Goal: Information Seeking & Learning: Learn about a topic

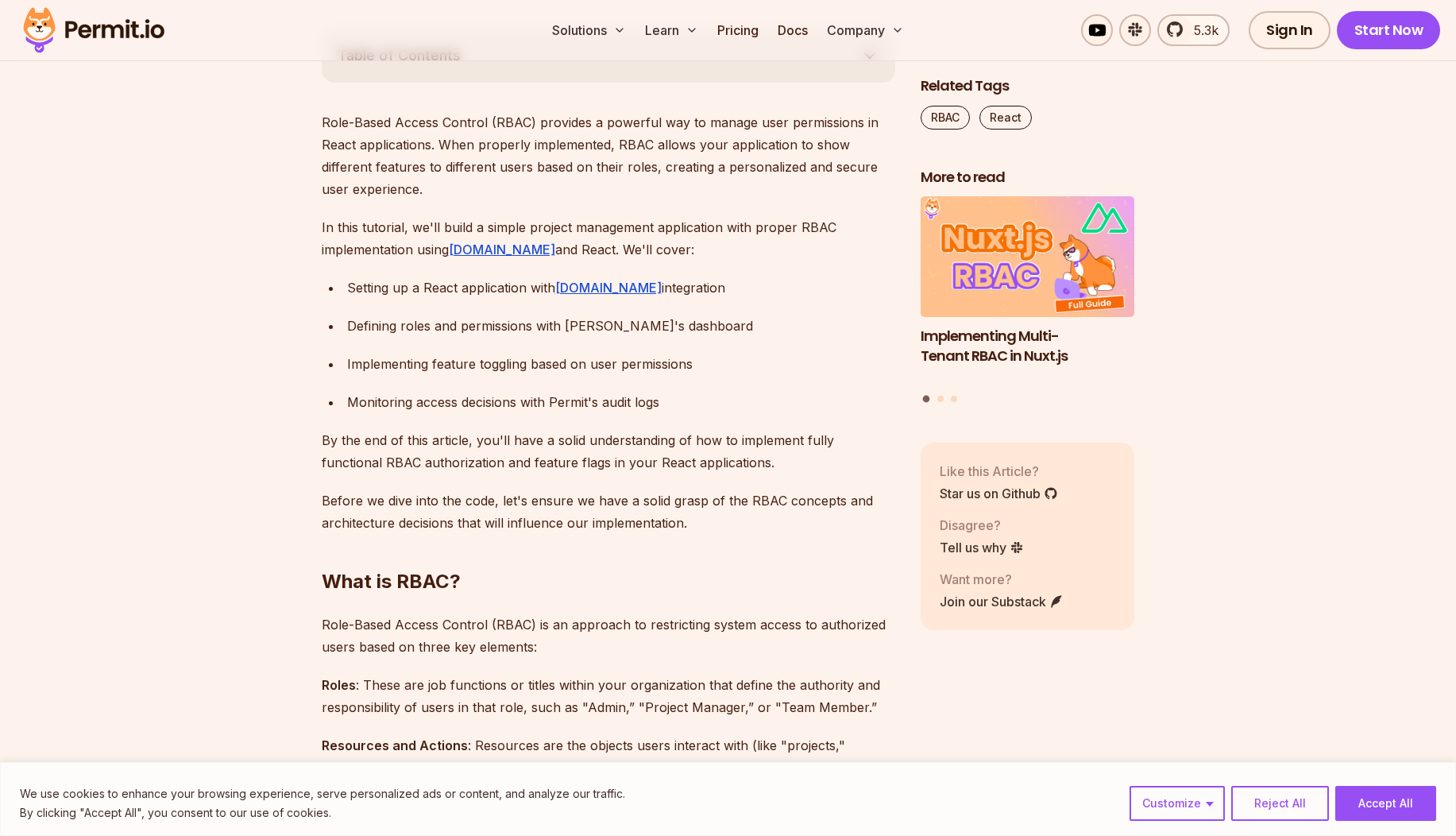
scroll to position [954, 0]
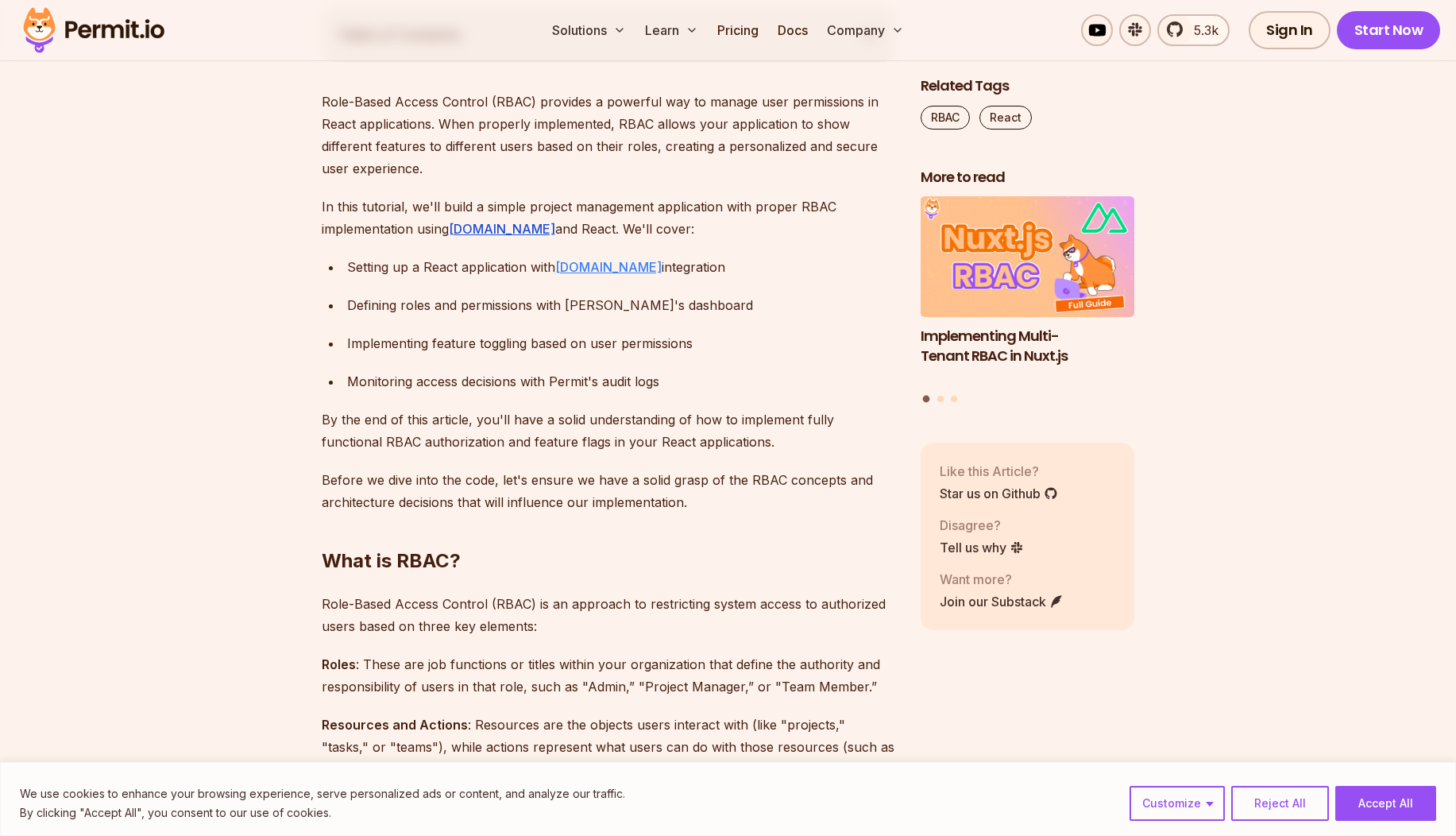
click at [583, 270] on link "Permit.io" at bounding box center [608, 266] width 107 height 15
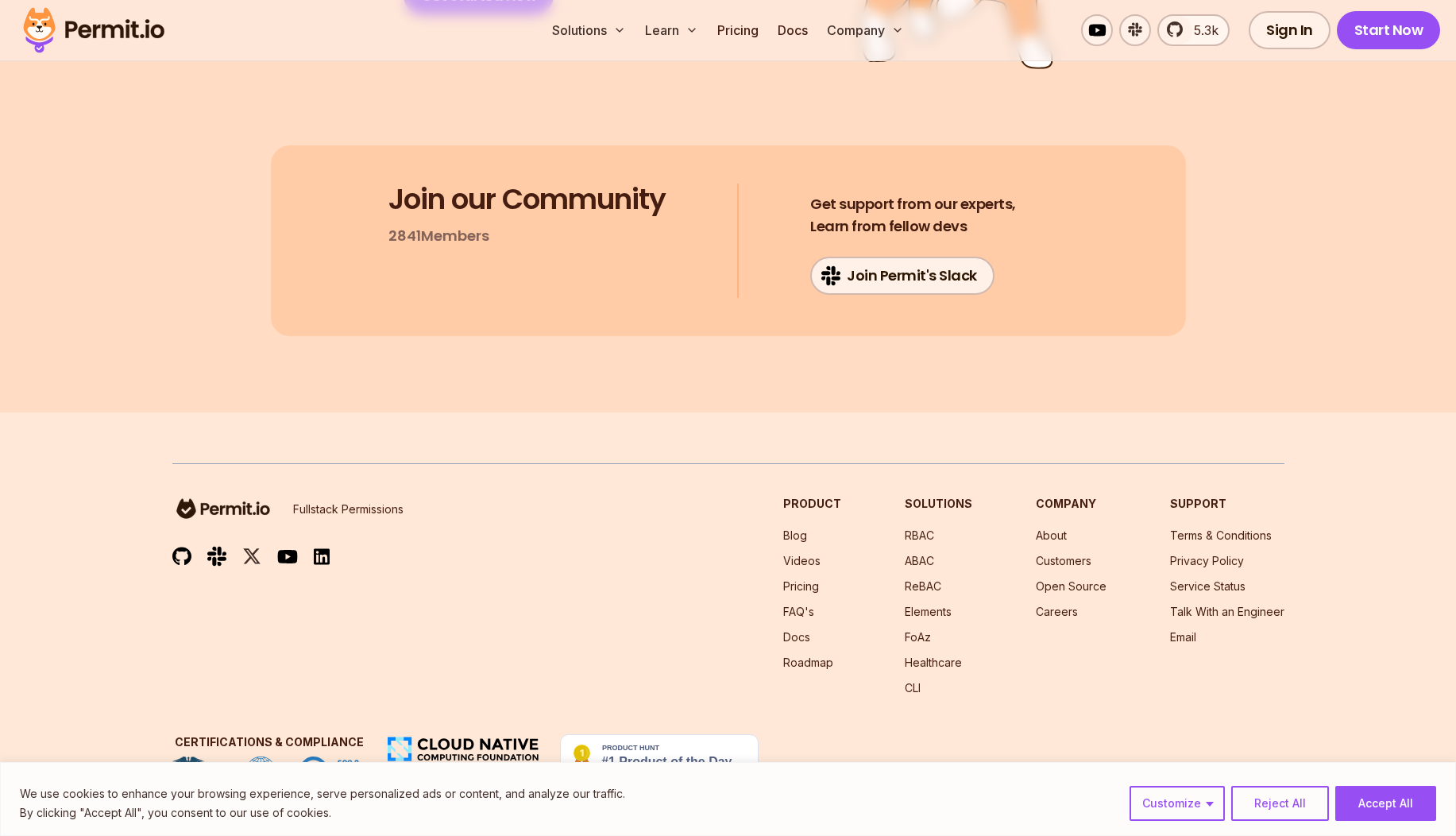
scroll to position [18872, 0]
click at [719, 27] on link "Pricing" at bounding box center [738, 30] width 54 height 32
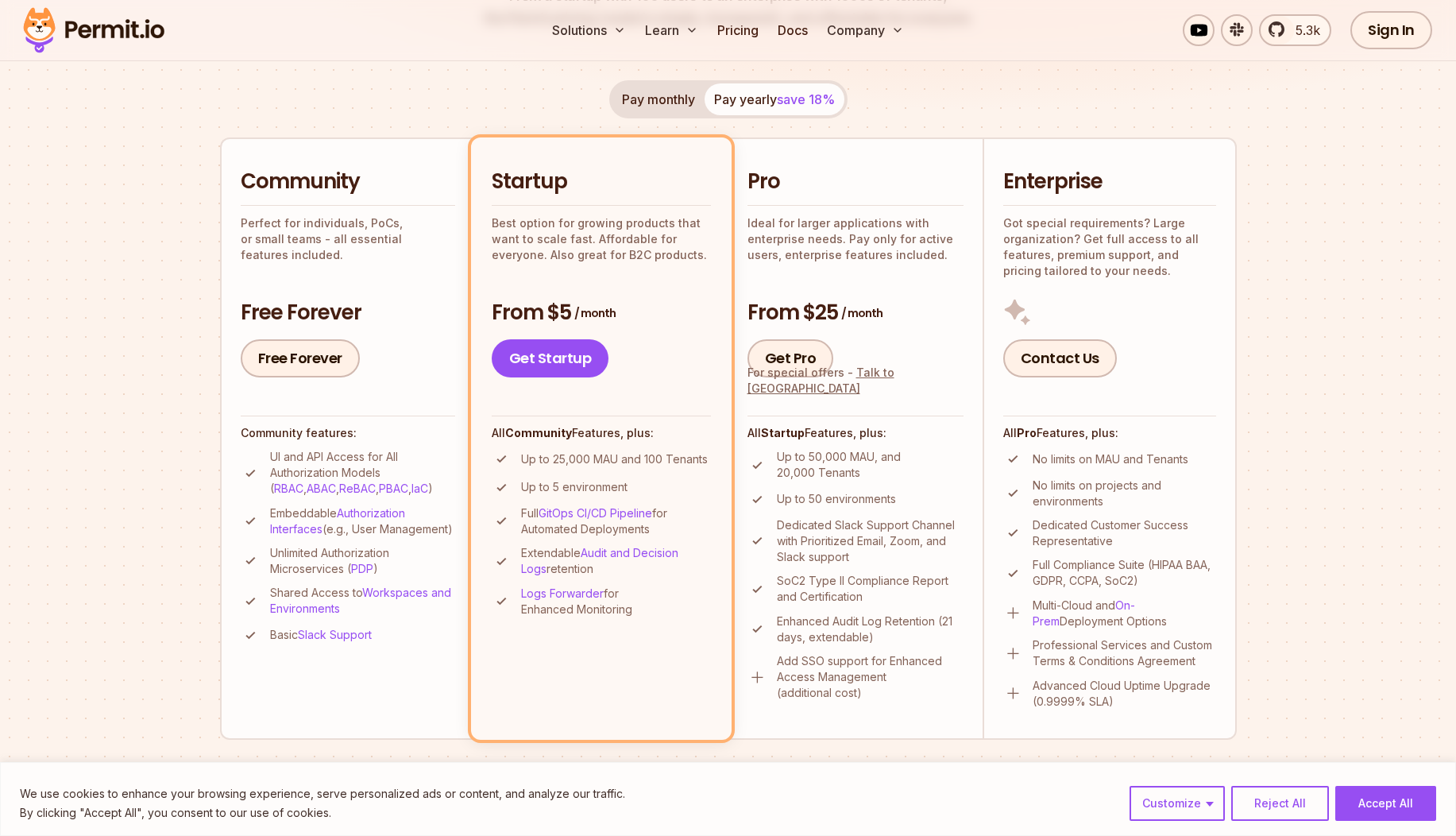
scroll to position [96, 0]
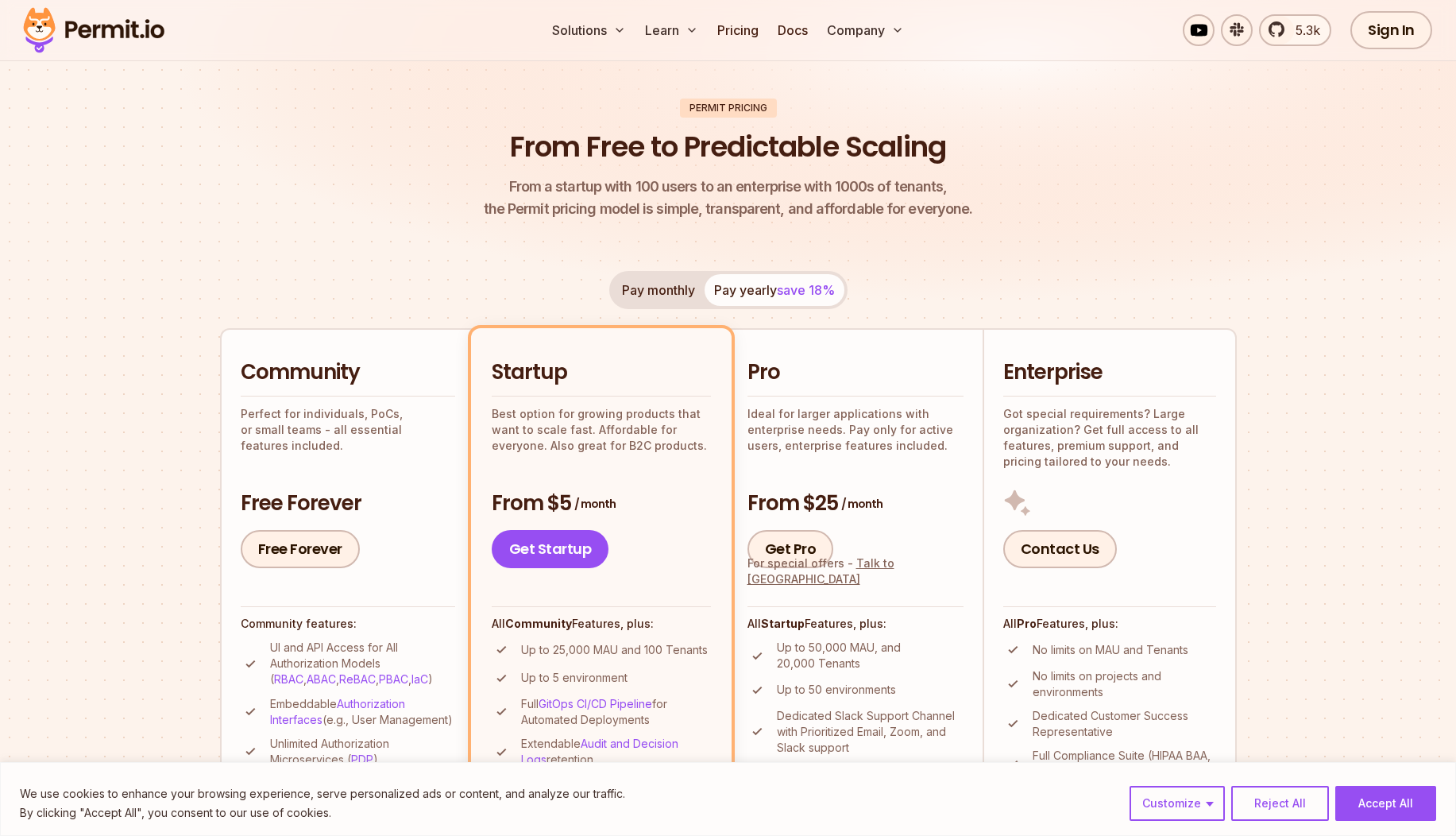
click at [344, 171] on header "Permit Pricing From Free to Predictable Scaling From a startup with 100 users t…" at bounding box center [728, 160] width 1017 height 122
click at [127, 33] on img at bounding box center [93, 29] width 156 height 54
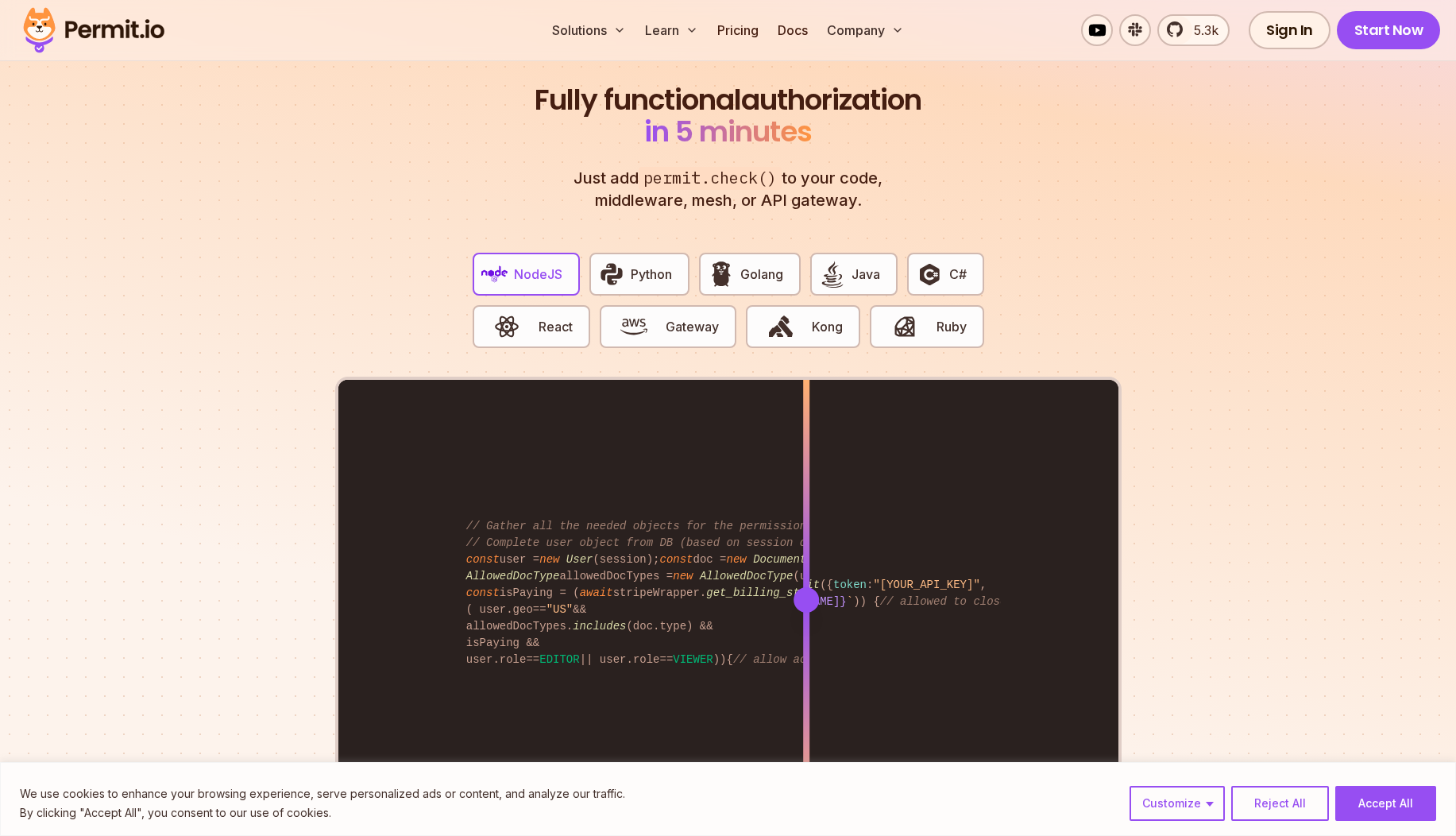
scroll to position [2860, 0]
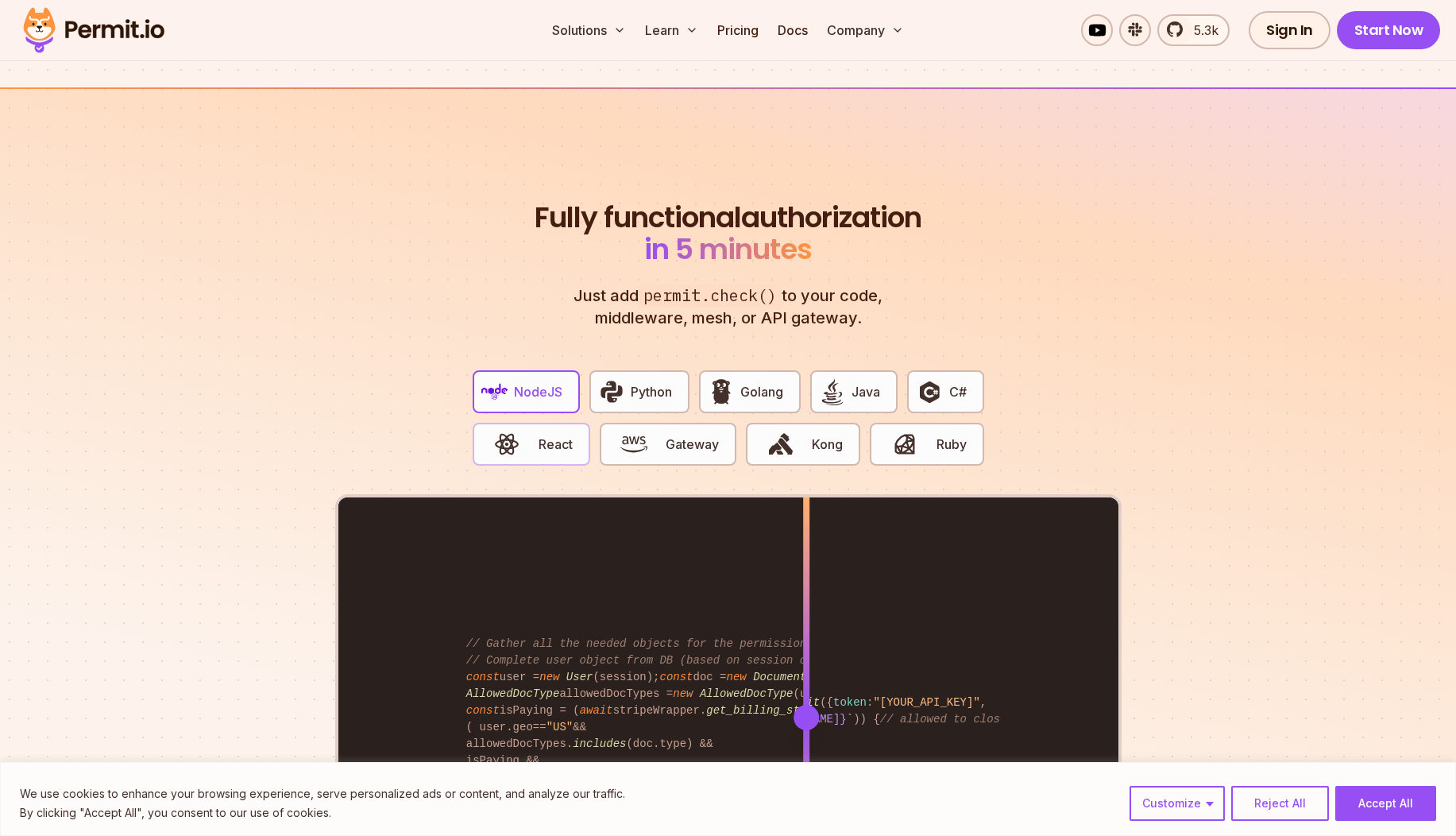
click at [548, 435] on span "React" at bounding box center [555, 444] width 34 height 19
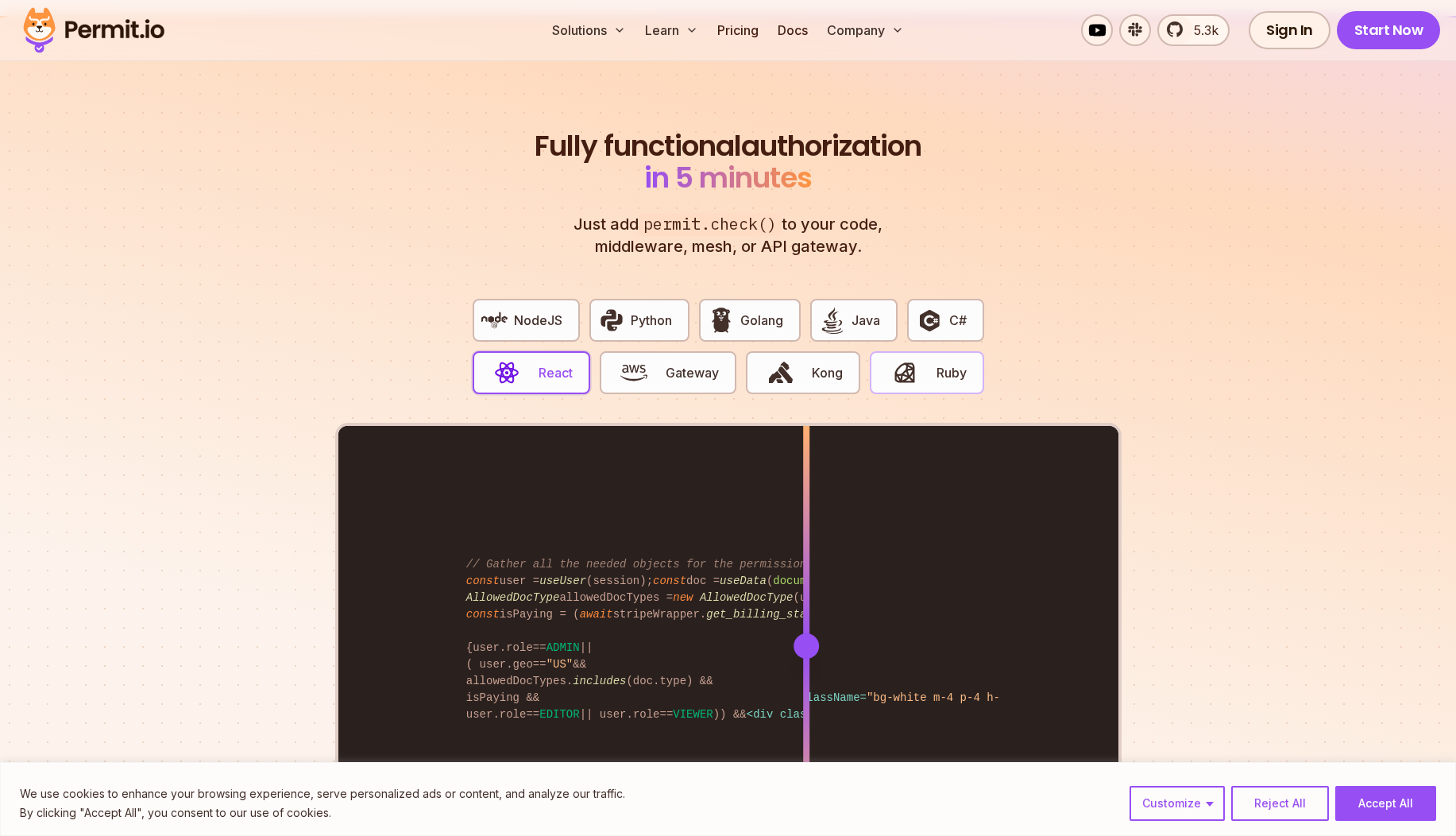
scroll to position [3050, 0]
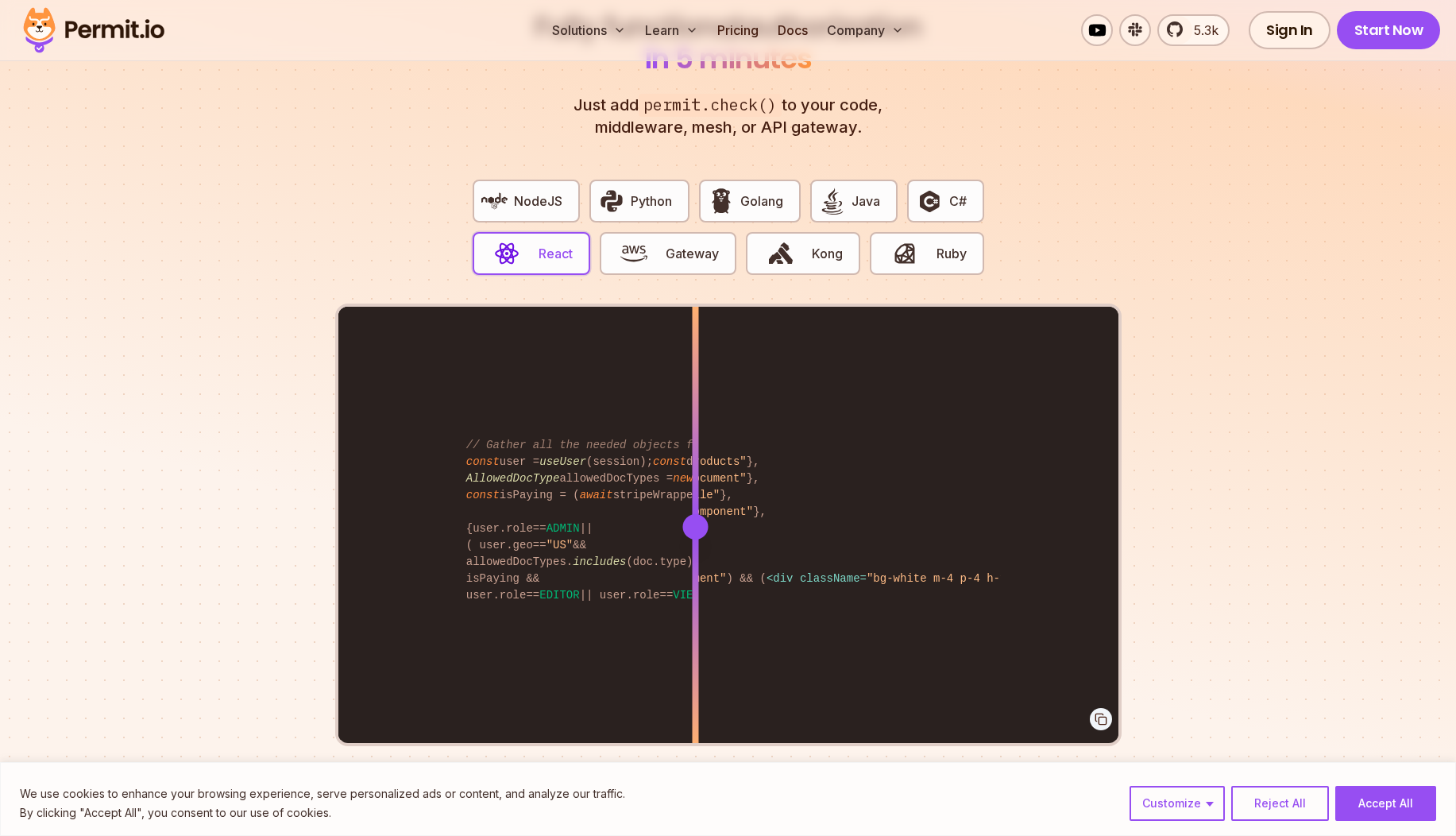
drag, startPoint x: 815, startPoint y: 514, endPoint x: 695, endPoint y: 453, distance: 134.6
click at [695, 453] on div at bounding box center [695, 525] width 6 height 439
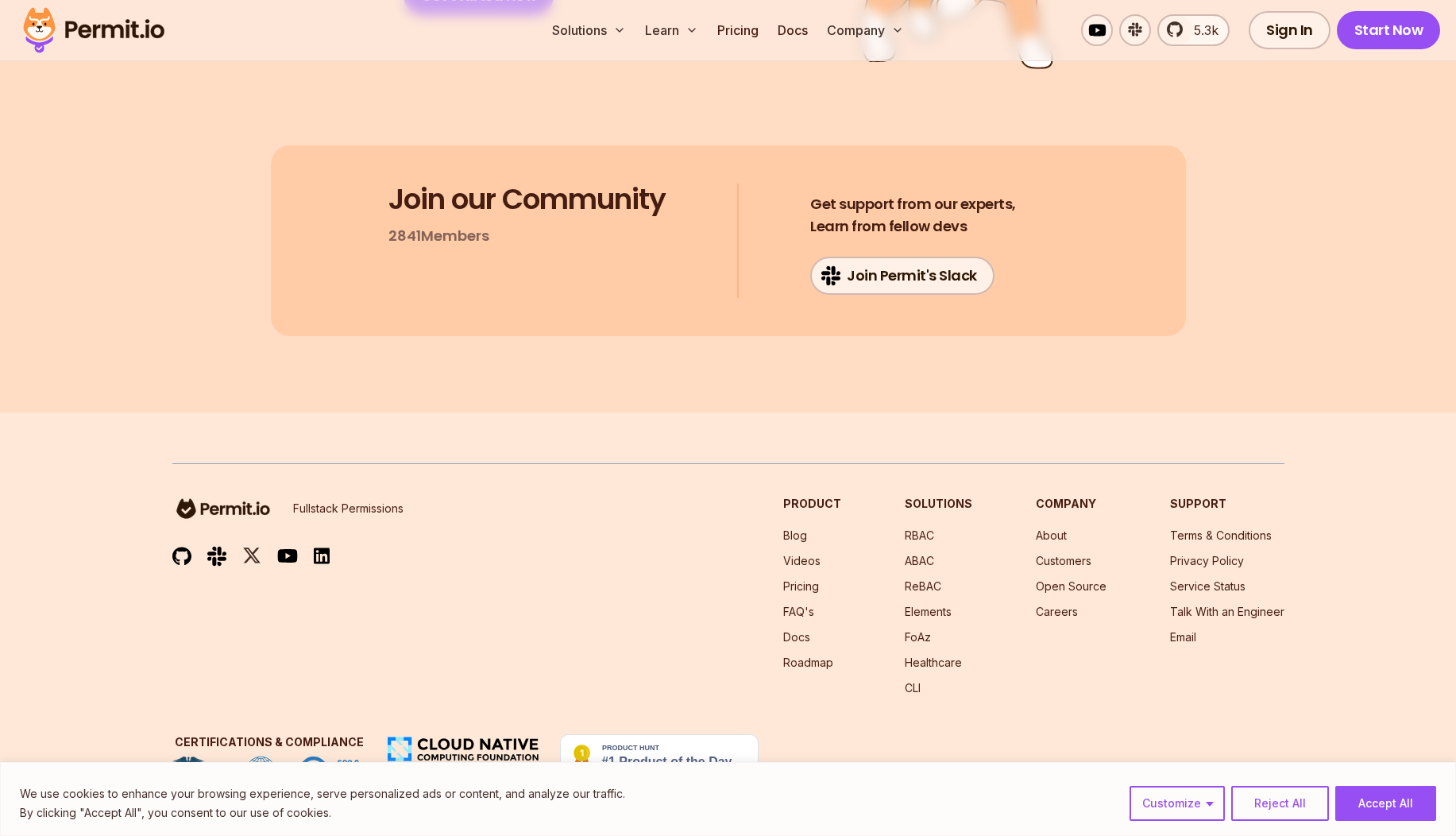
scroll to position [8396, 0]
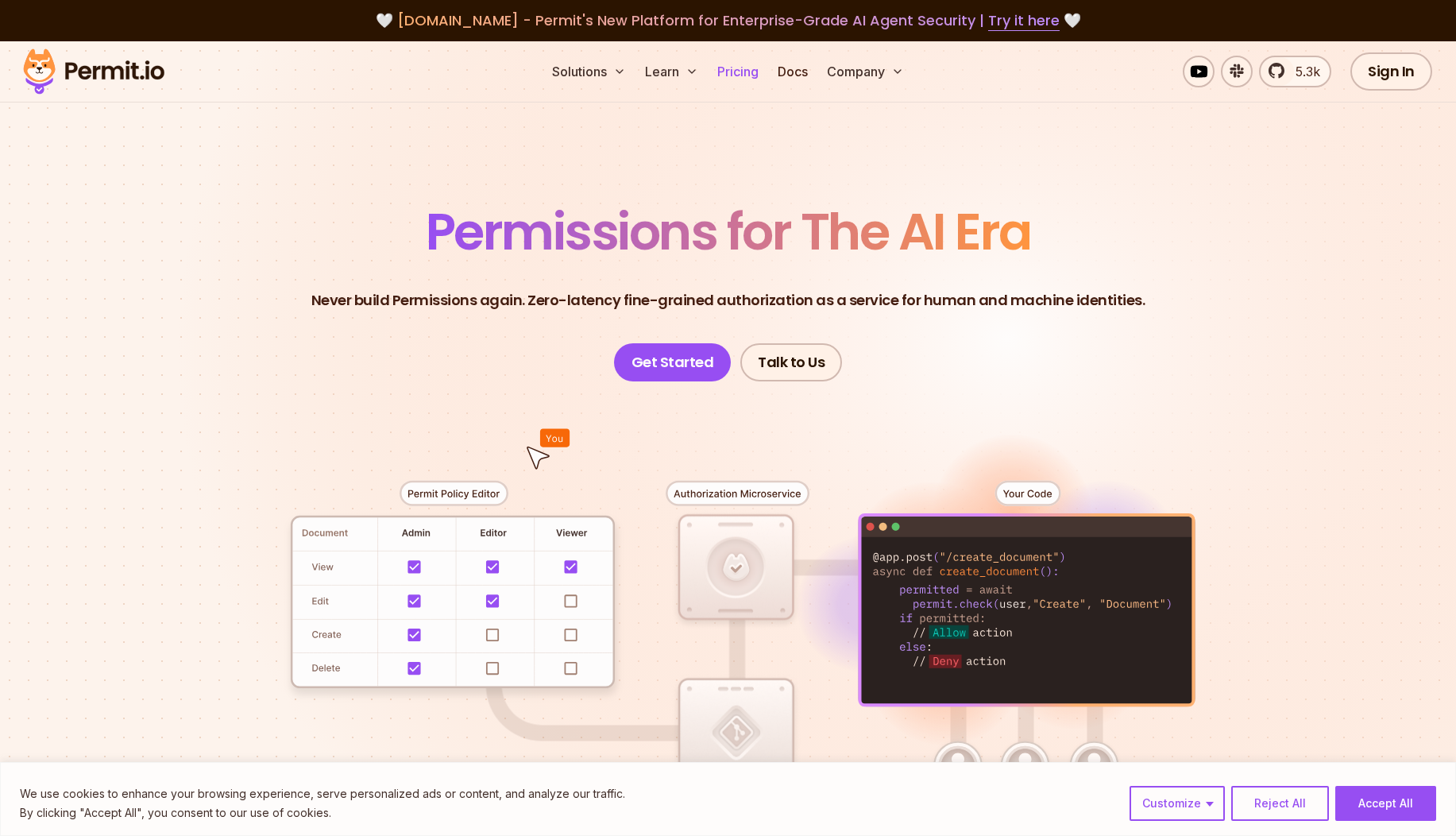
click at [738, 80] on link "Pricing" at bounding box center [738, 71] width 54 height 32
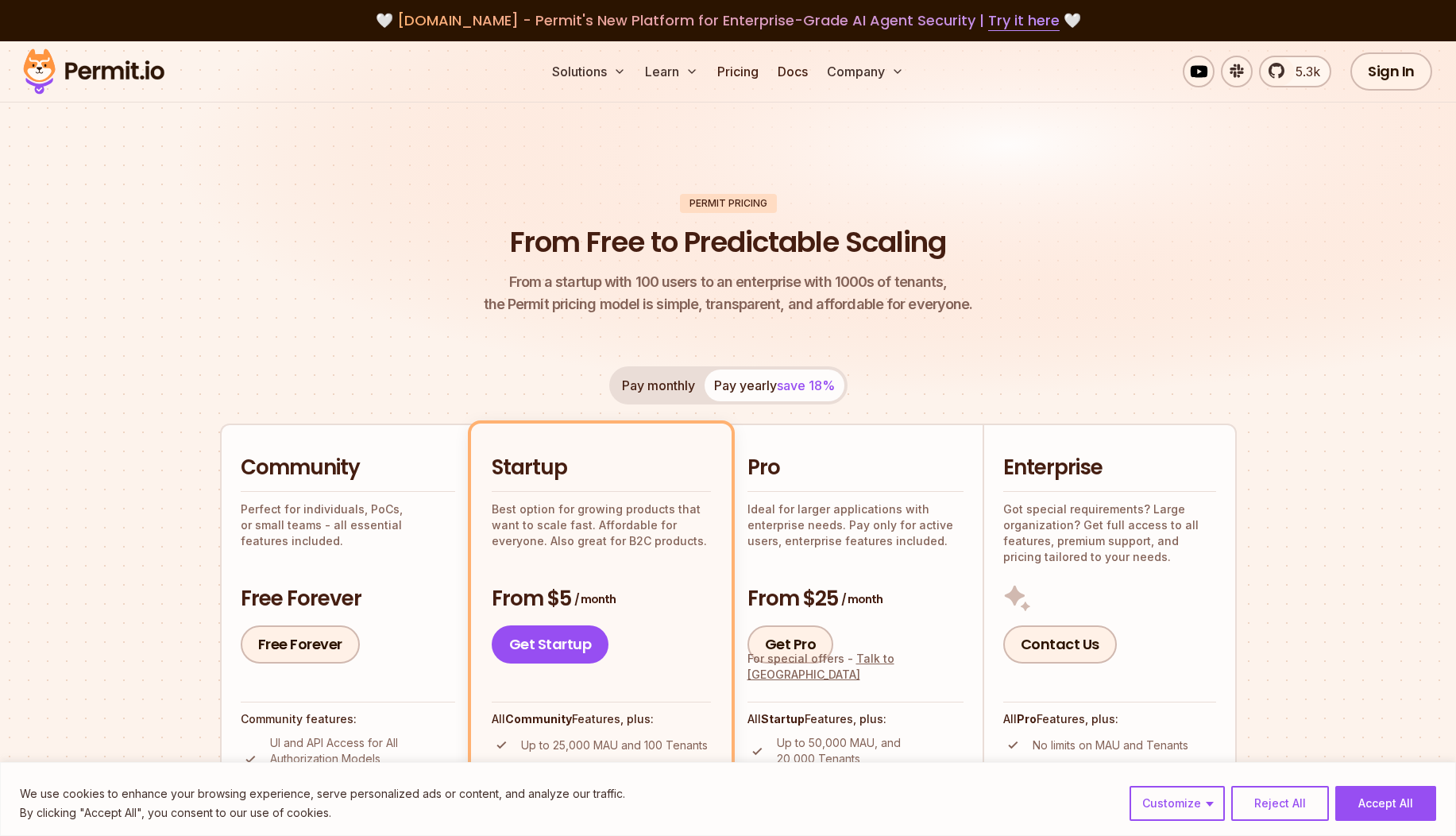
click at [125, 72] on img at bounding box center [93, 71] width 156 height 54
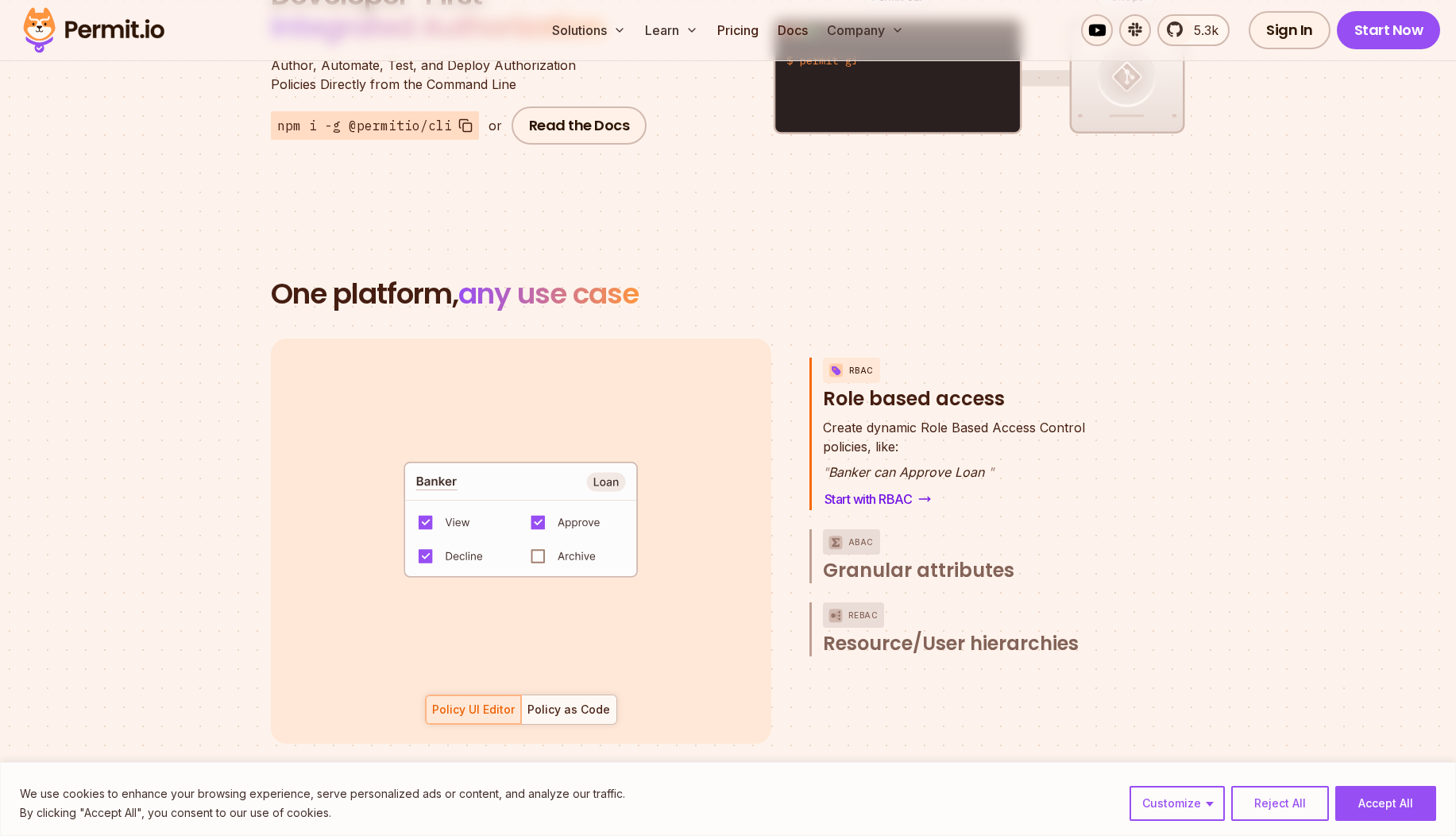
scroll to position [2193, 0]
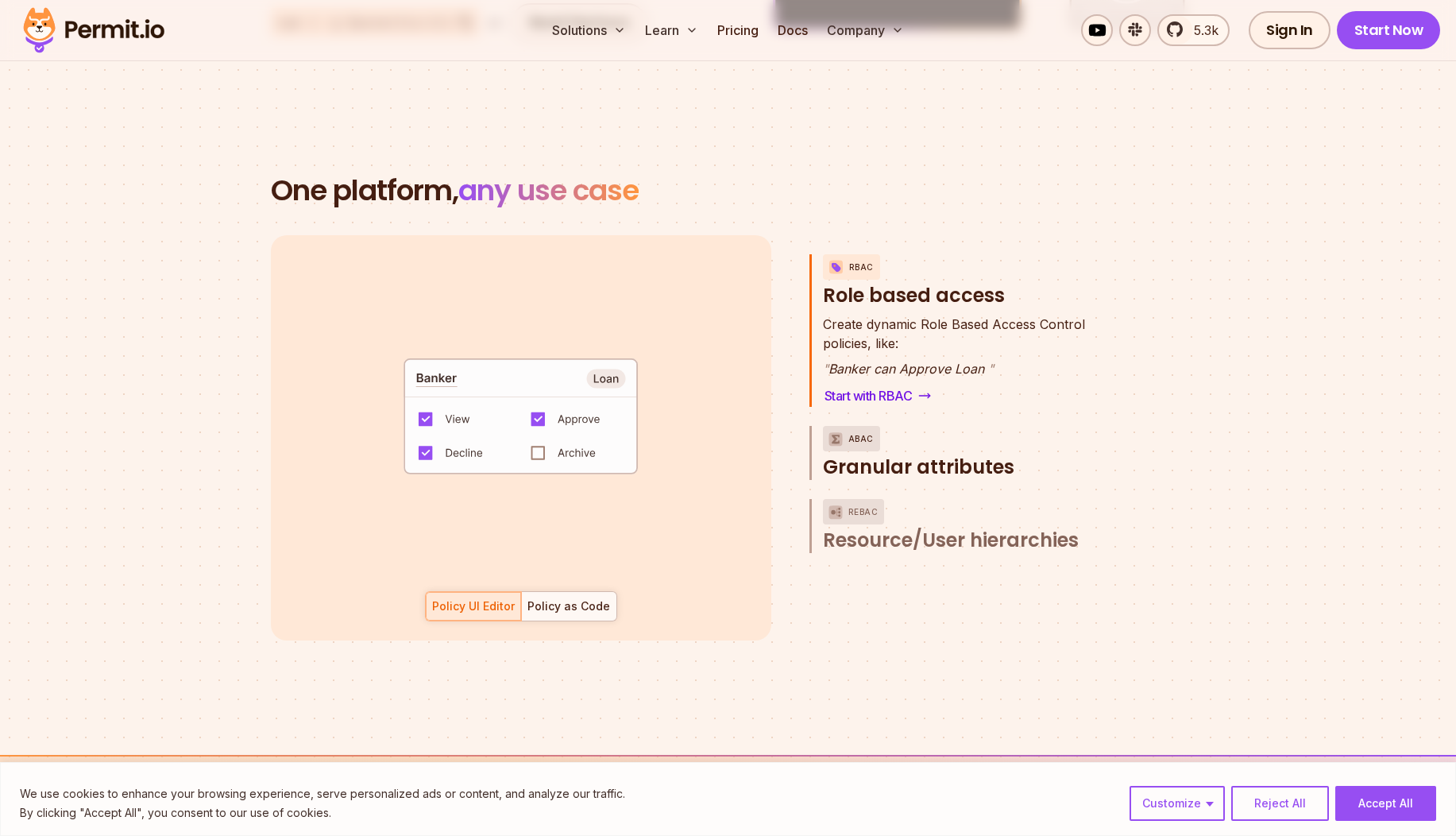
click at [966, 454] on span "Granular attributes" at bounding box center [919, 467] width 191 height 26
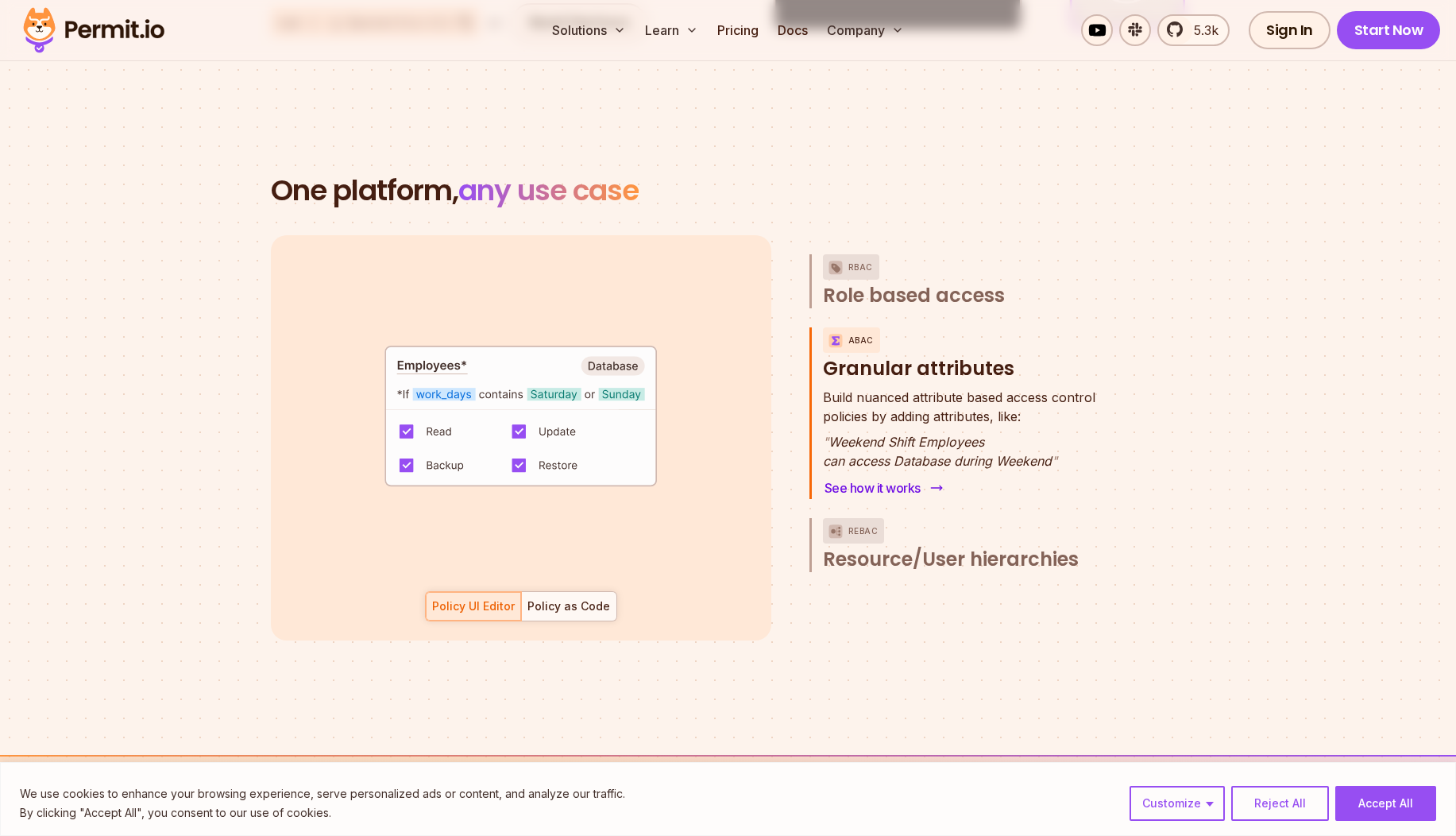
click at [909, 477] on link "See how it works" at bounding box center [883, 488] width 119 height 22
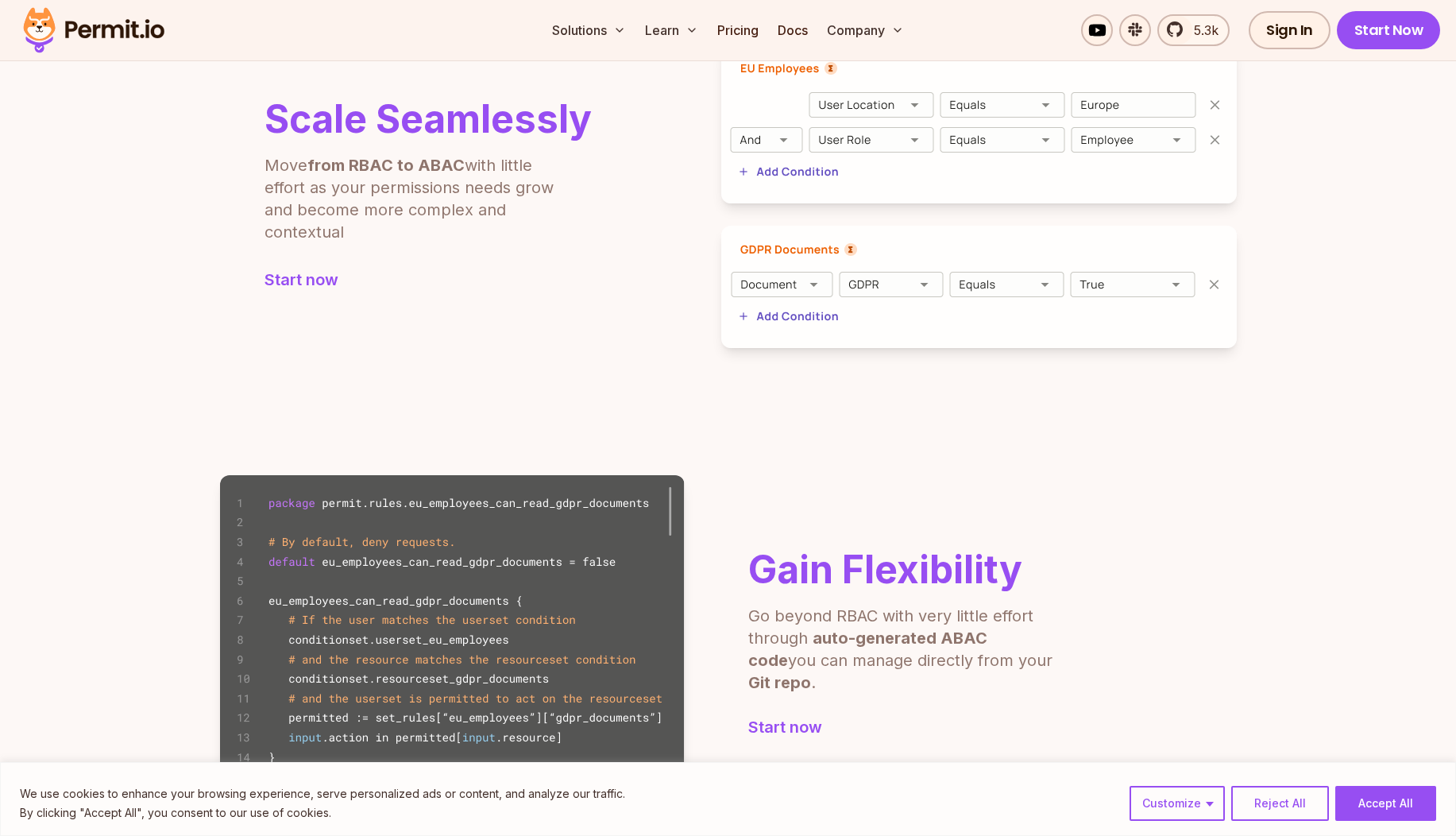
scroll to position [404, 0]
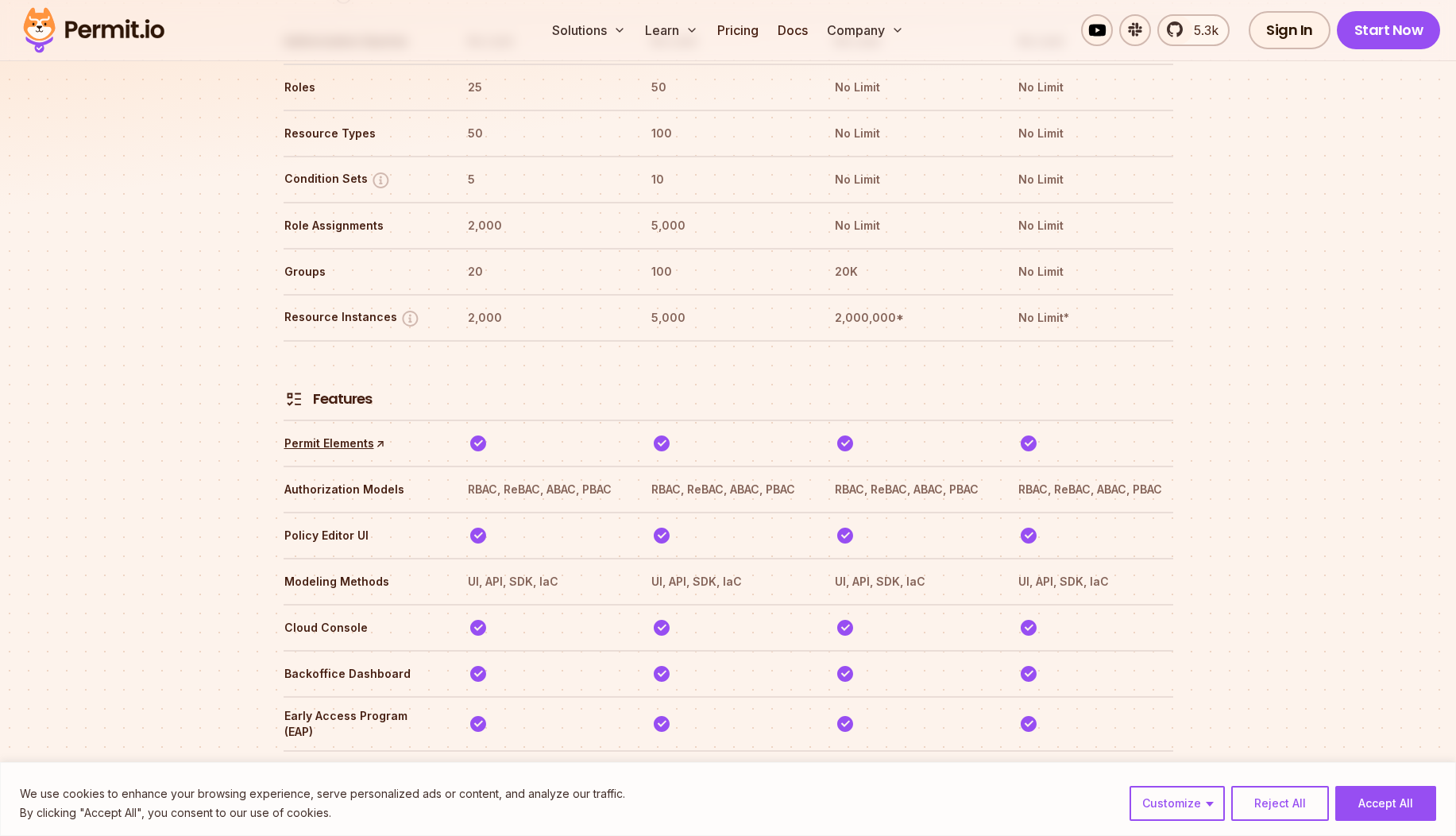
scroll to position [2195, 0]
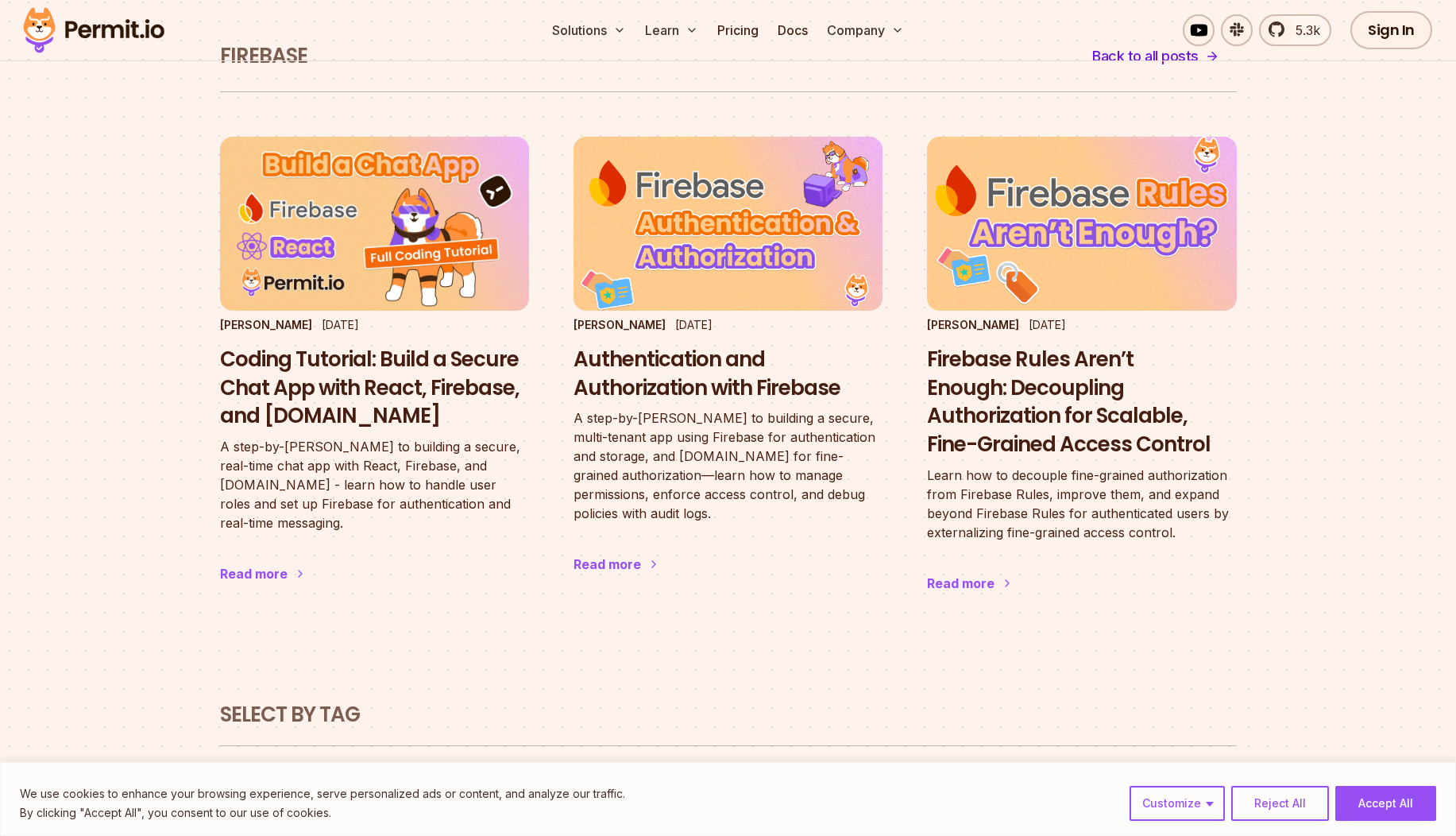
scroll to position [1, 0]
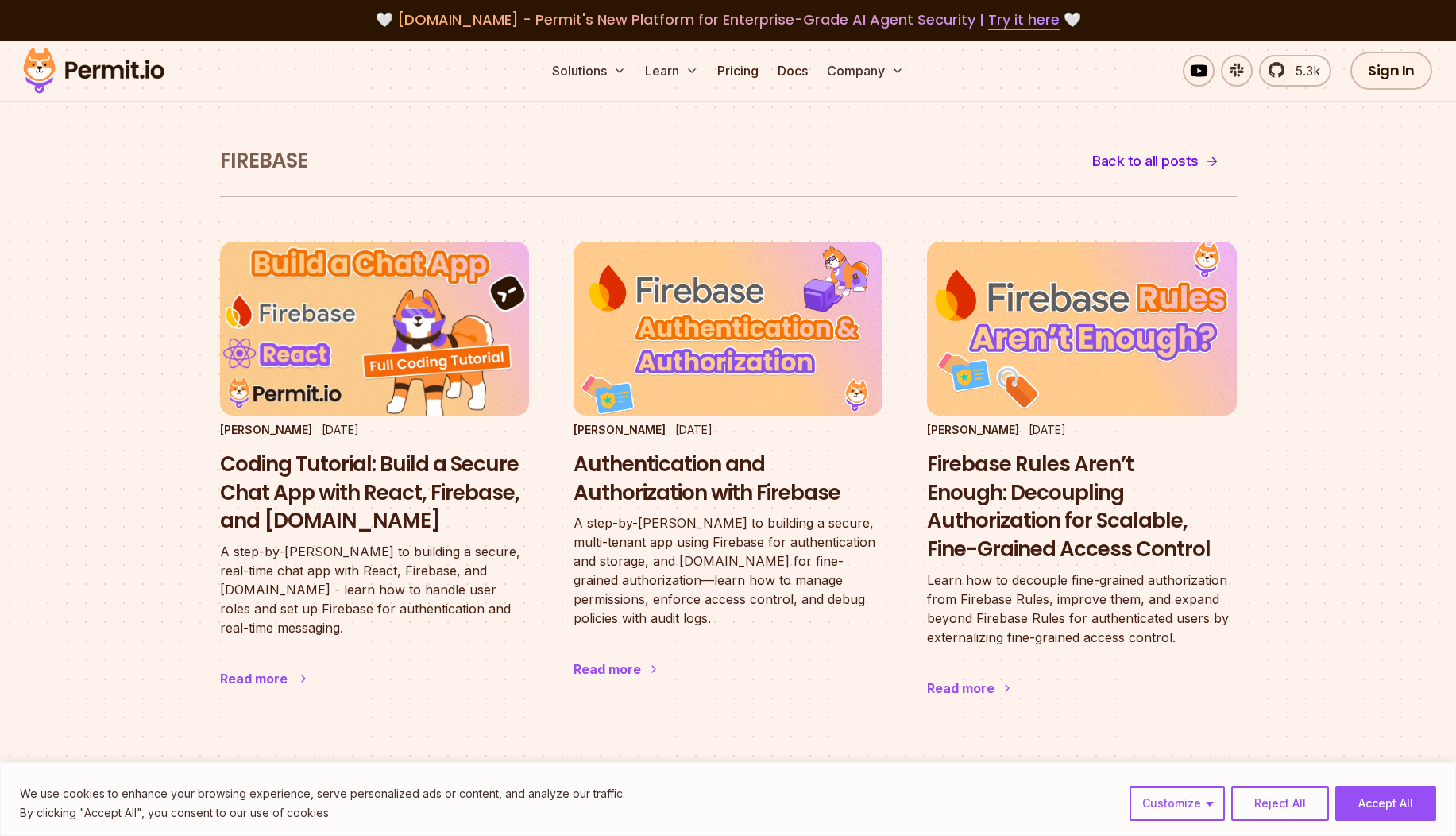
click at [413, 391] on img at bounding box center [374, 328] width 340 height 191
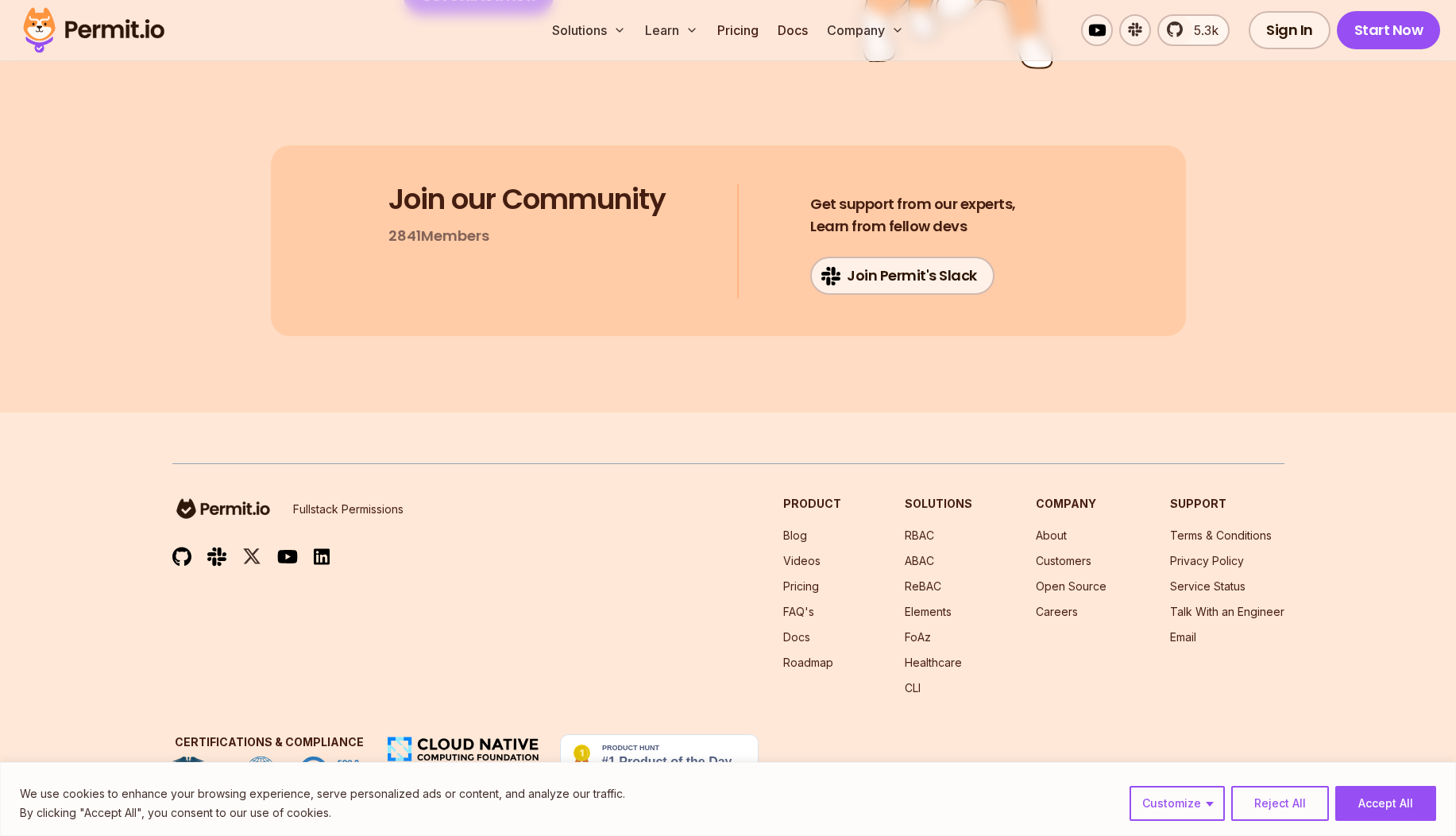
scroll to position [29168, 0]
